Goal: Information Seeking & Learning: Understand process/instructions

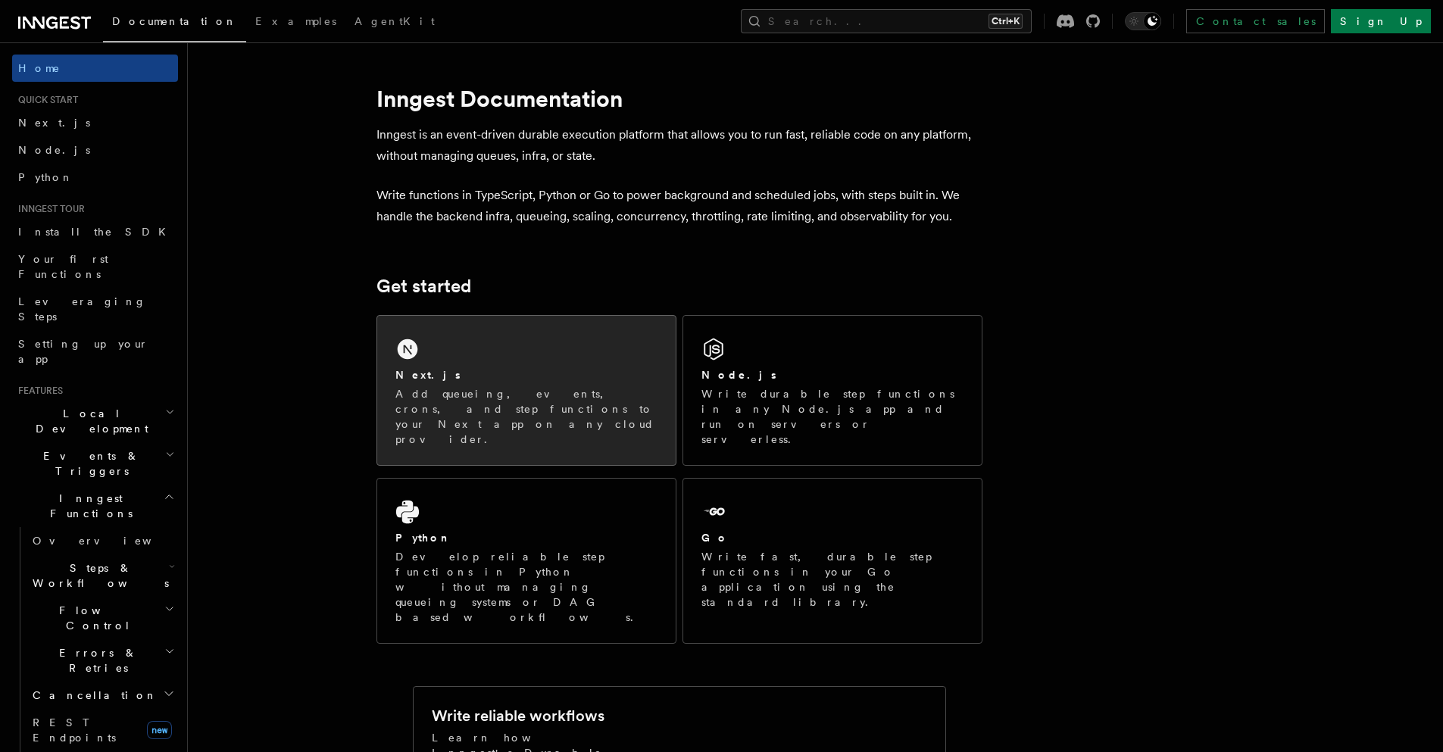
click at [515, 368] on div "Next.js" at bounding box center [526, 375] width 262 height 16
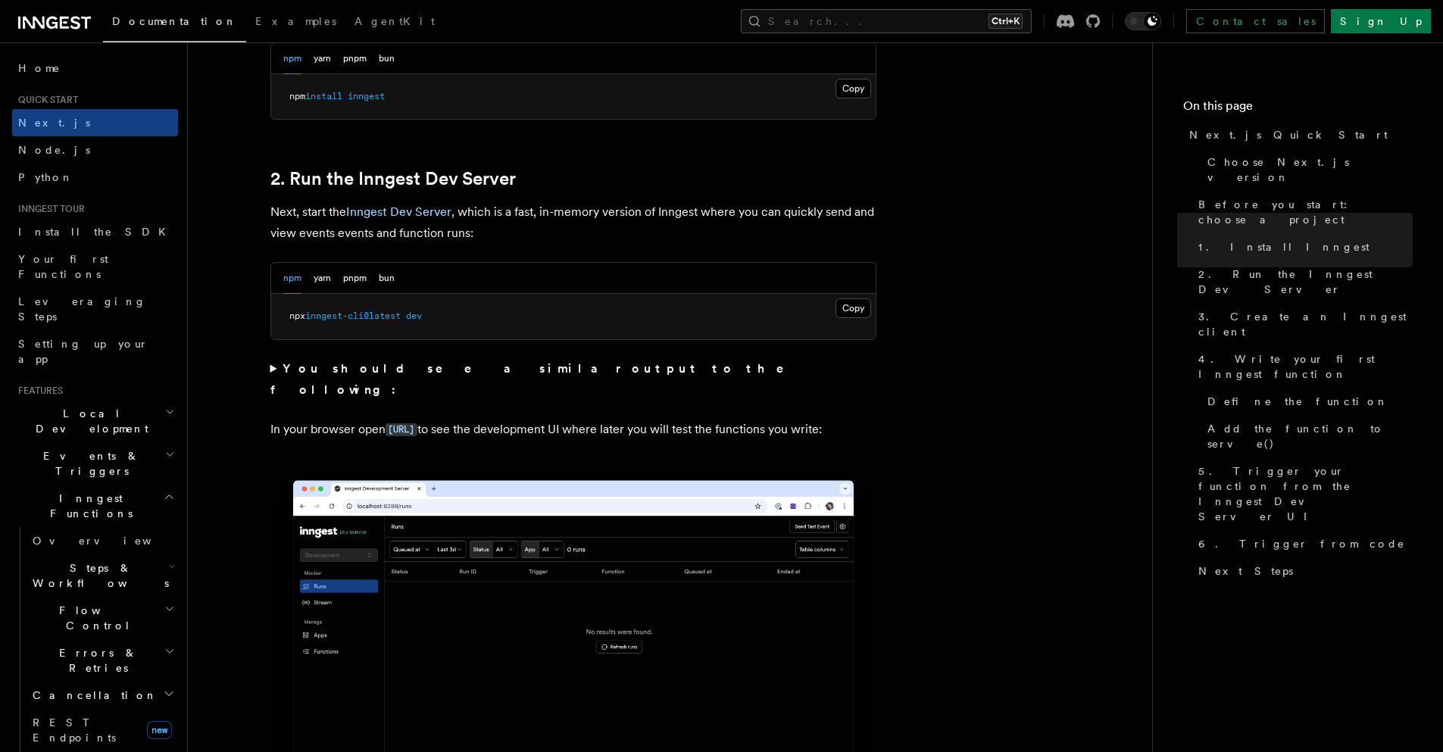
scroll to position [950, 0]
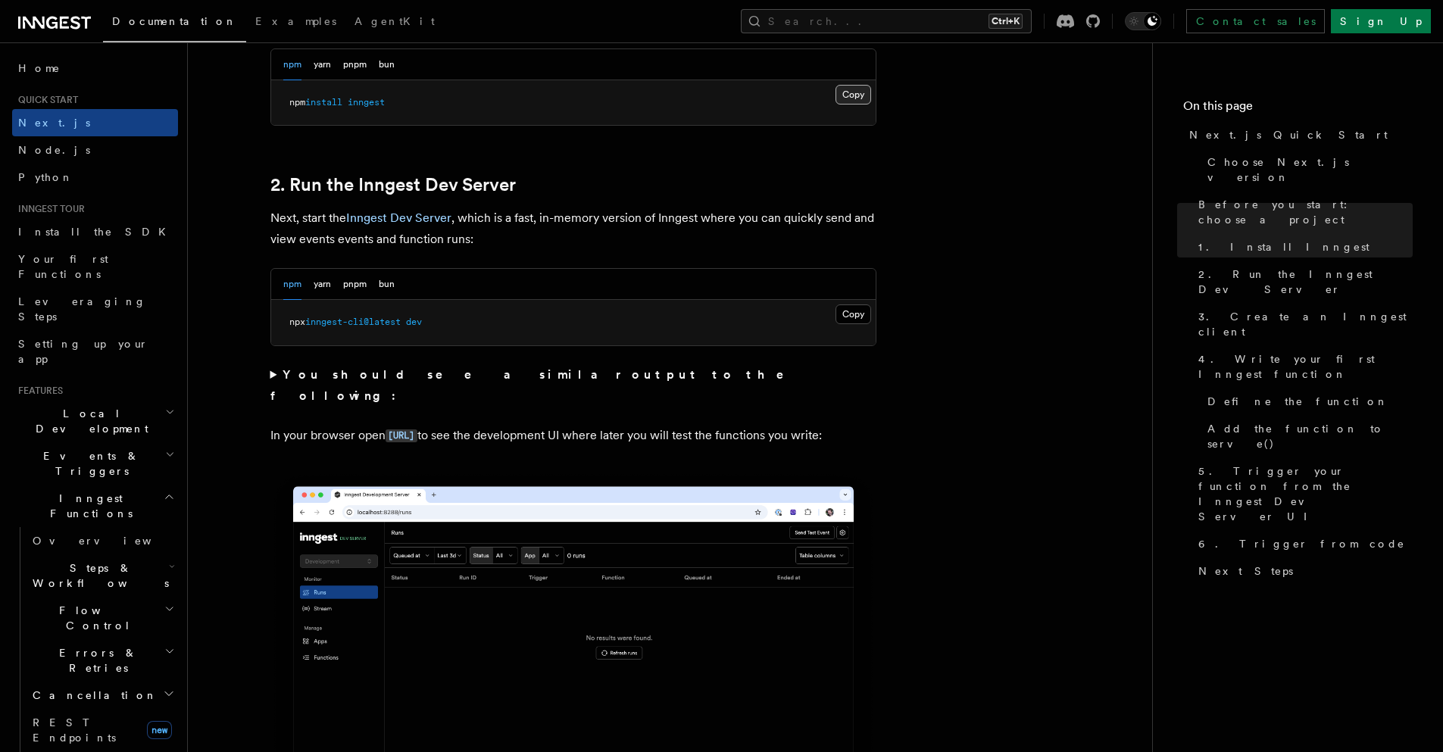
click at [847, 92] on button "Copy Copied" at bounding box center [853, 95] width 36 height 20
